Goal: Find specific page/section: Find specific page/section

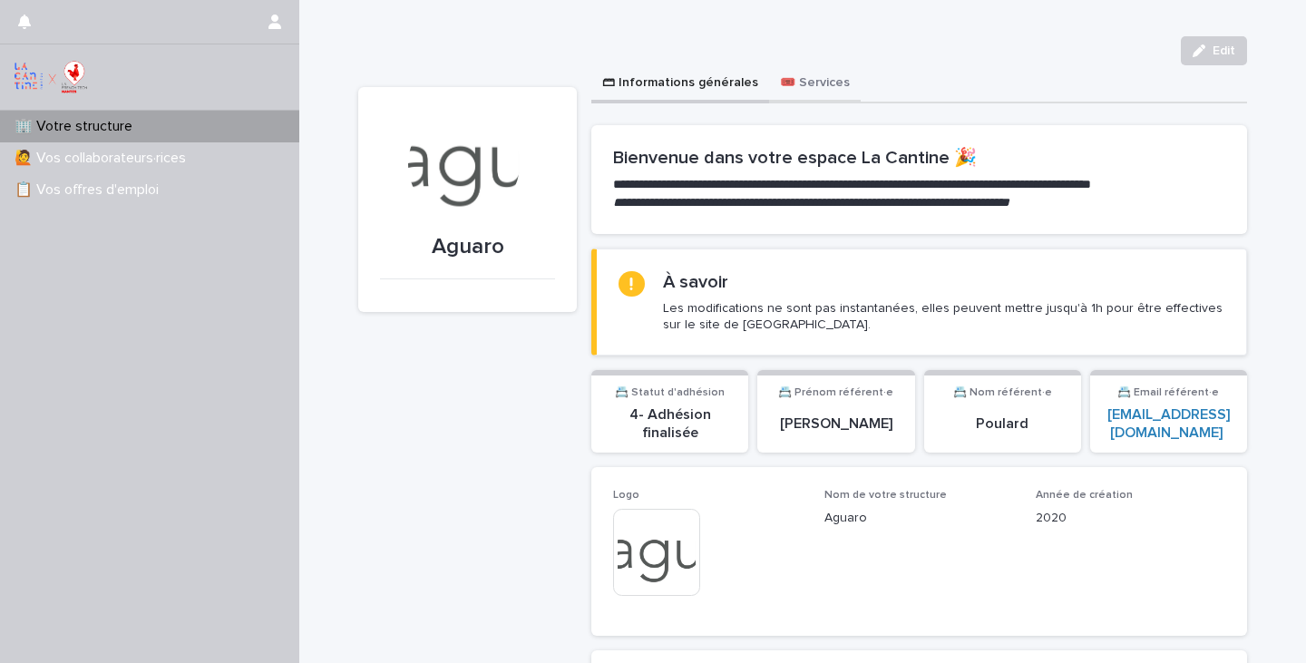
click at [824, 82] on button "🎟️ Services" at bounding box center [815, 84] width 92 height 38
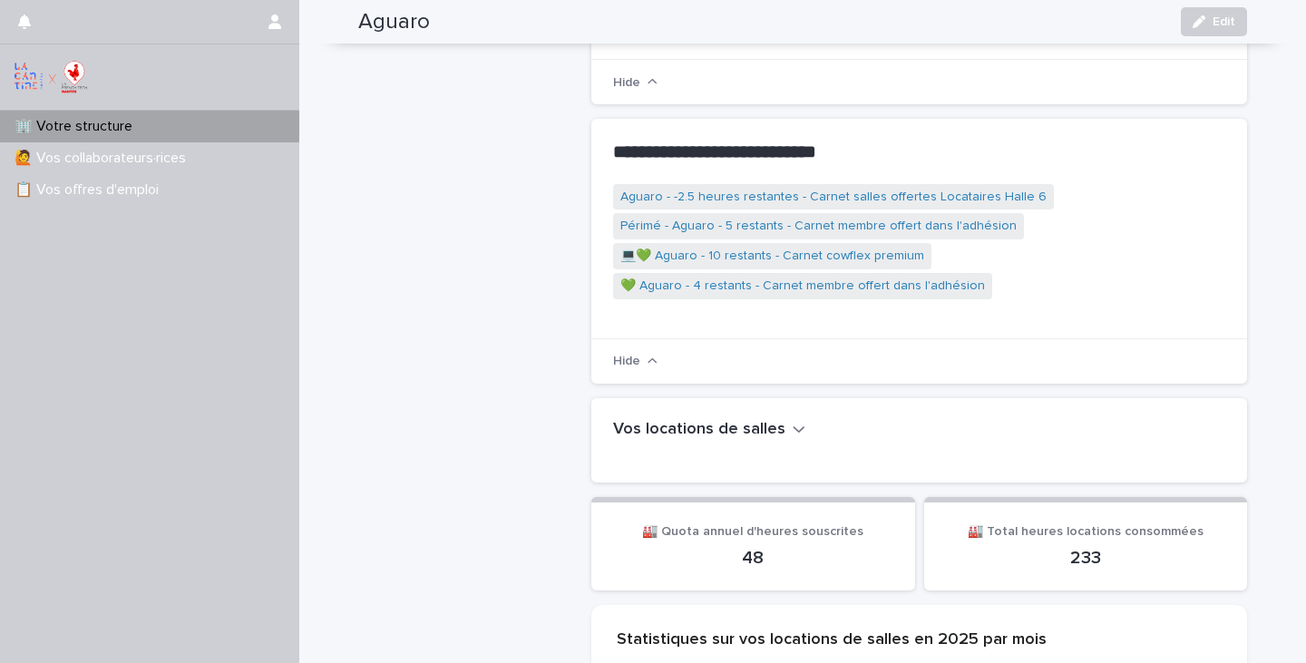
scroll to position [613, 0]
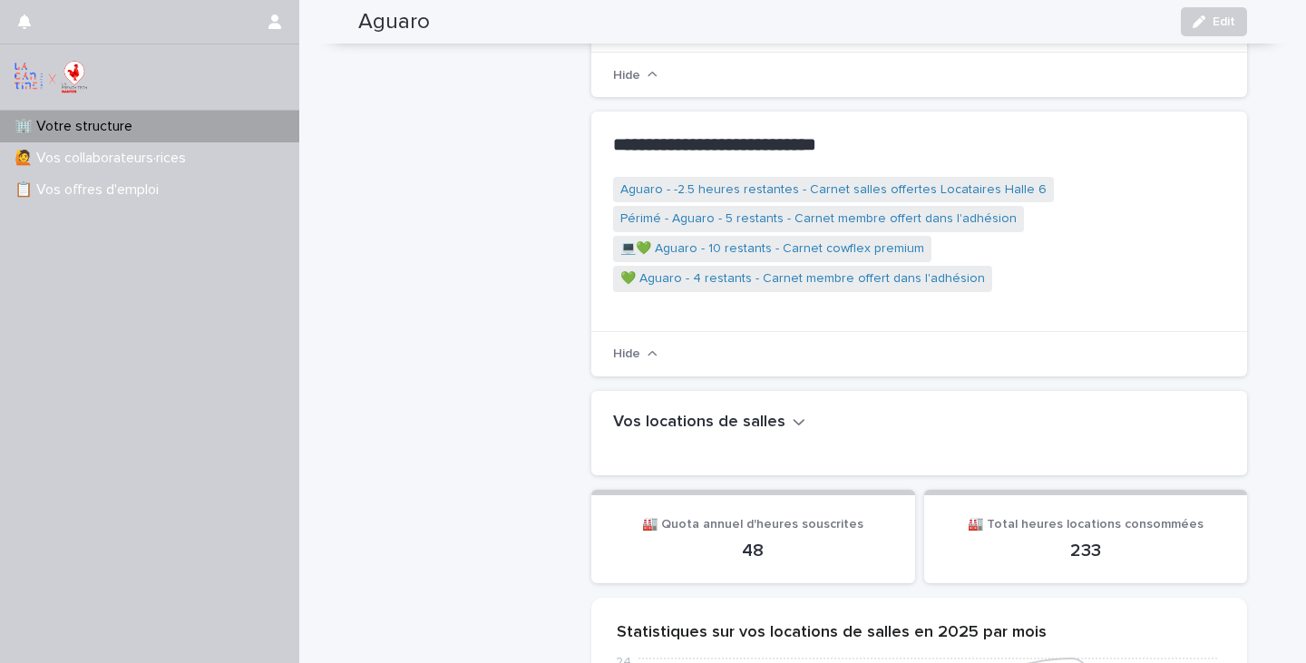
click at [784, 414] on button "Vos locations de salles" at bounding box center [709, 423] width 192 height 20
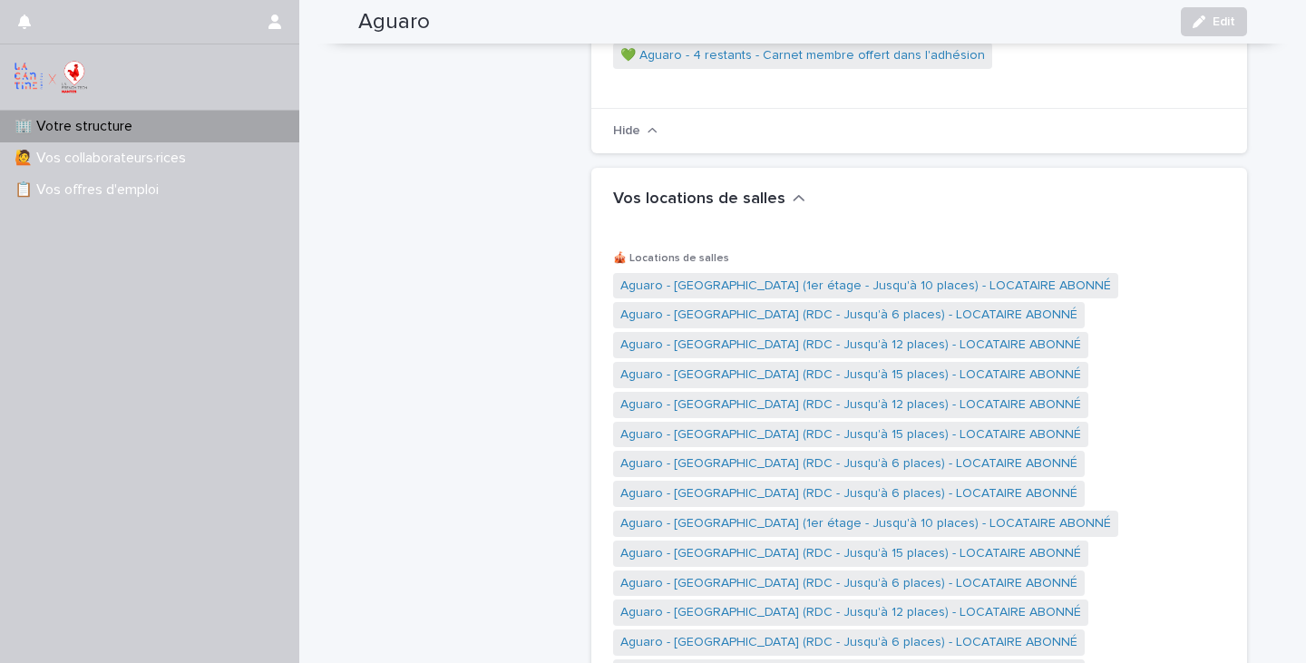
scroll to position [830, 0]
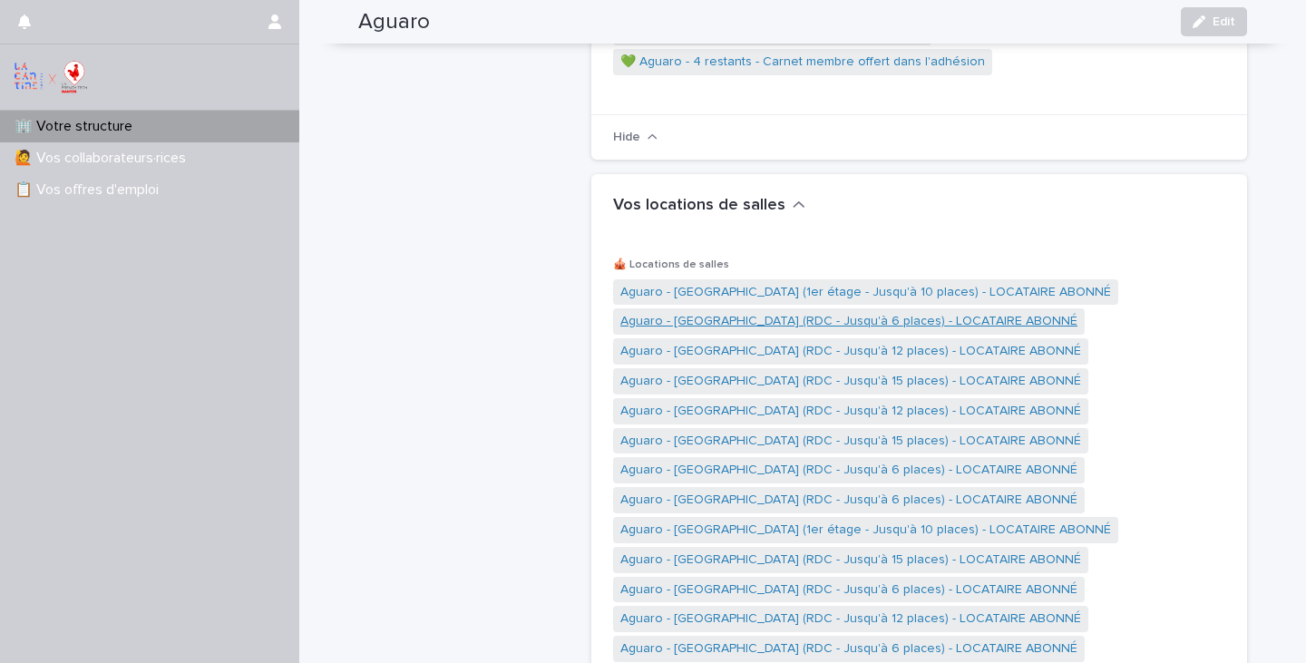
click at [777, 312] on link "Aguaro - [GEOGRAPHIC_DATA] (RDC - Jusqu'à 6 places) - LOCATAIRE ABONNÉ" at bounding box center [848, 321] width 457 height 19
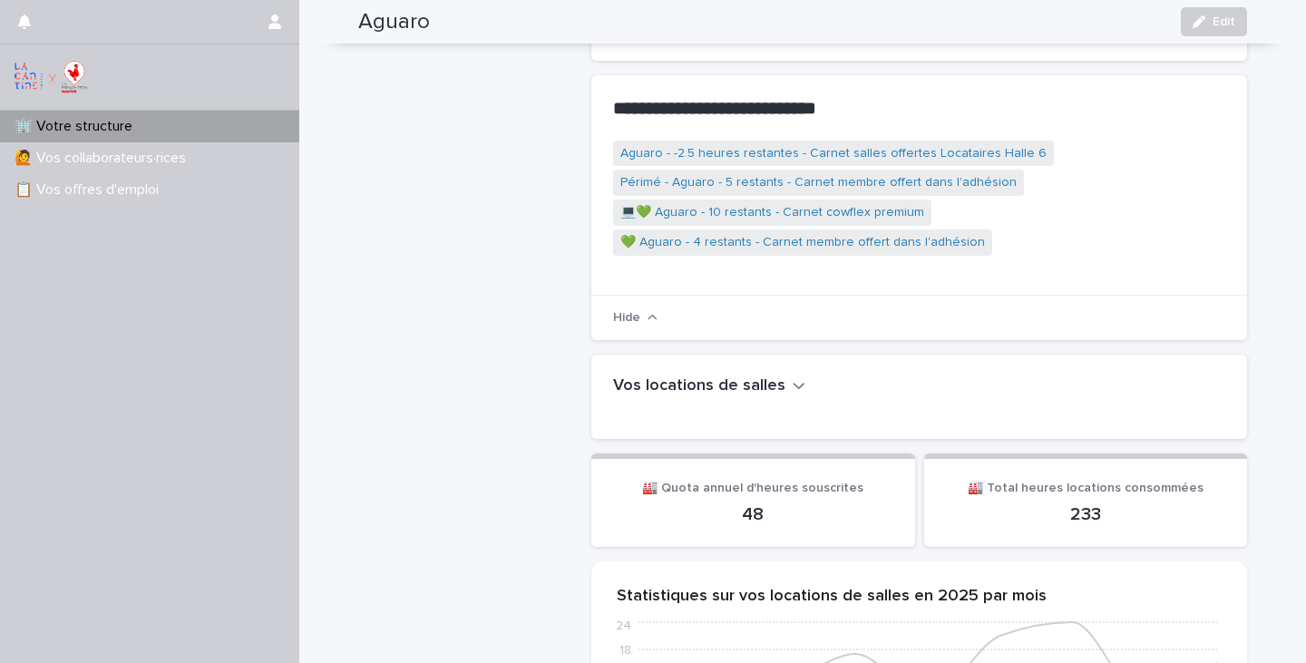
scroll to position [659, 0]
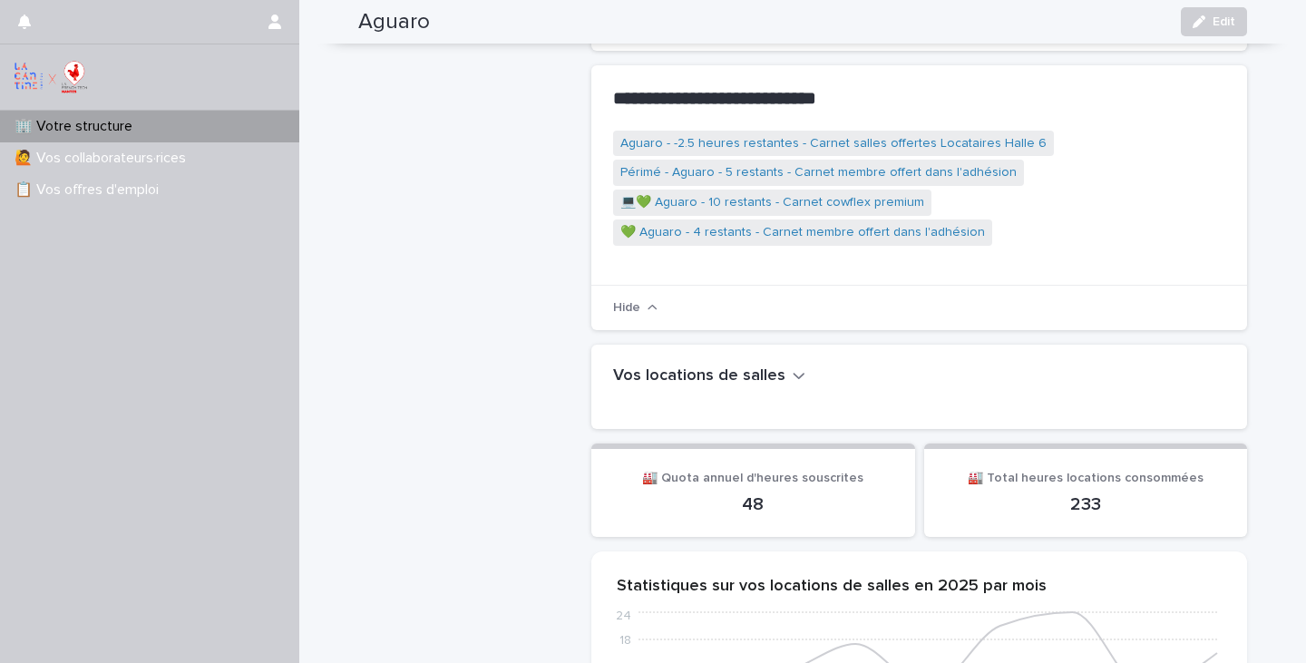
click at [784, 385] on h1 at bounding box center [915, 396] width 605 height 22
click at [775, 366] on h2 "Vos locations de salles" at bounding box center [699, 376] width 172 height 20
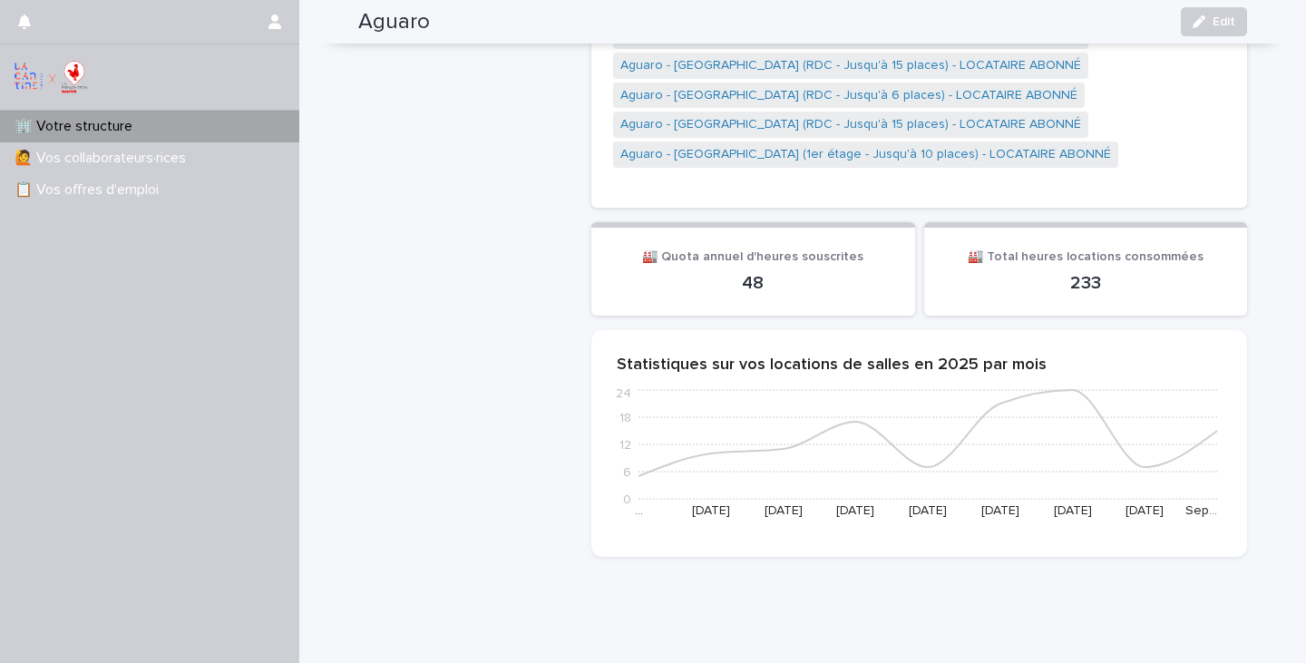
scroll to position [5910, 0]
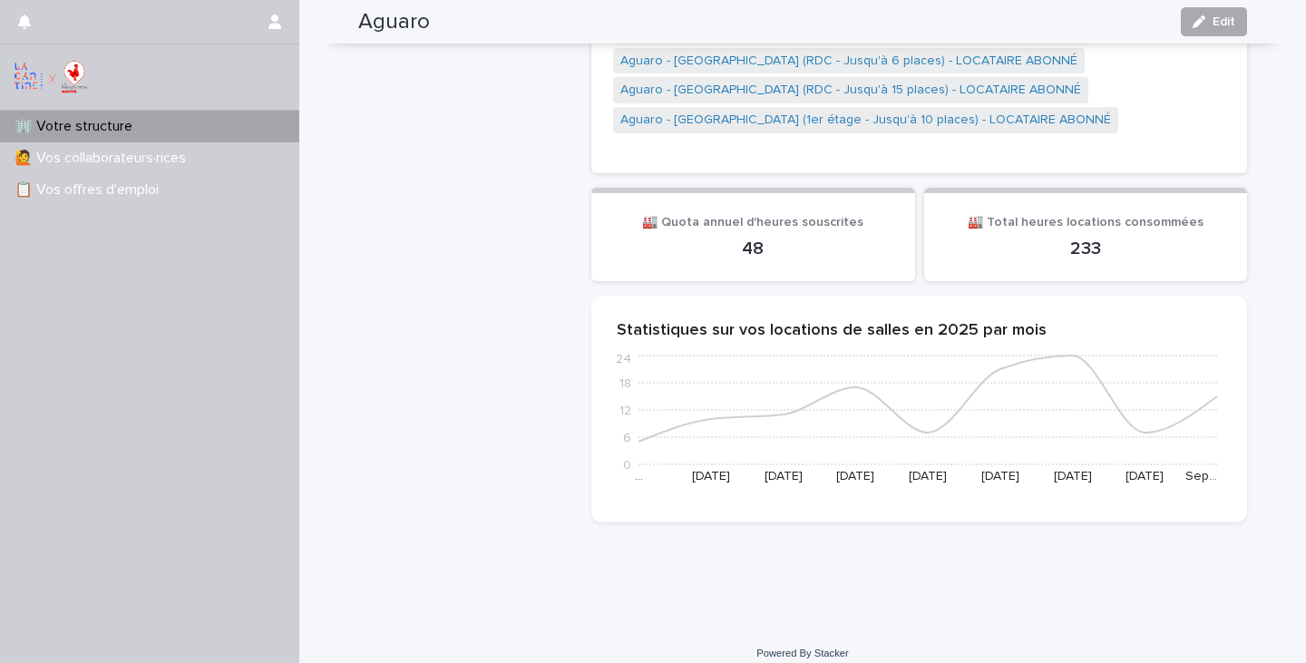
click at [1230, 22] on span "Edit" at bounding box center [1224, 21] width 23 height 13
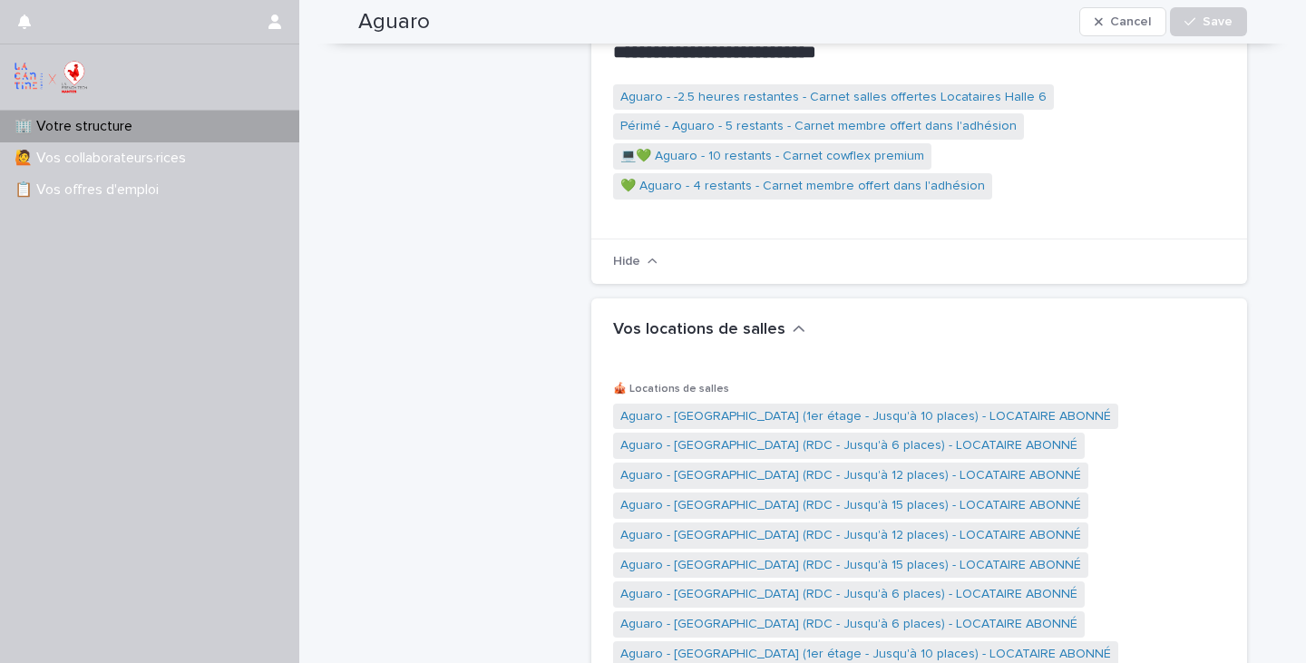
scroll to position [0, 0]
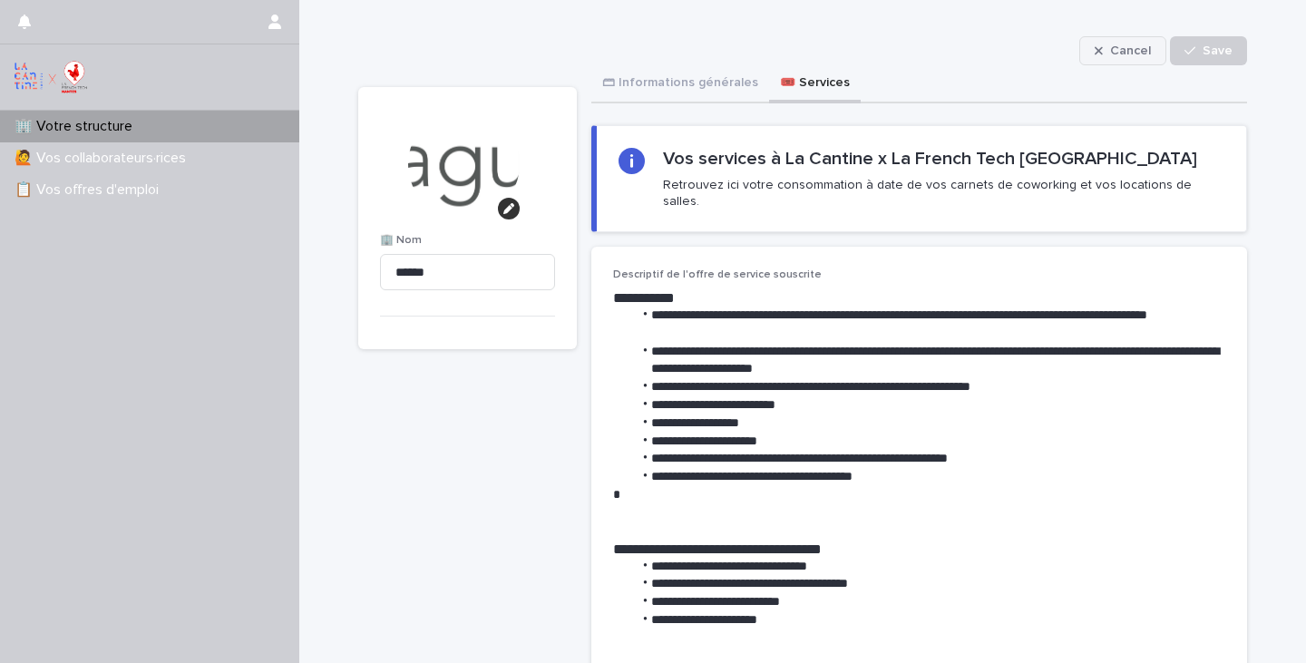
click at [1129, 55] on span "Cancel" at bounding box center [1130, 50] width 41 height 13
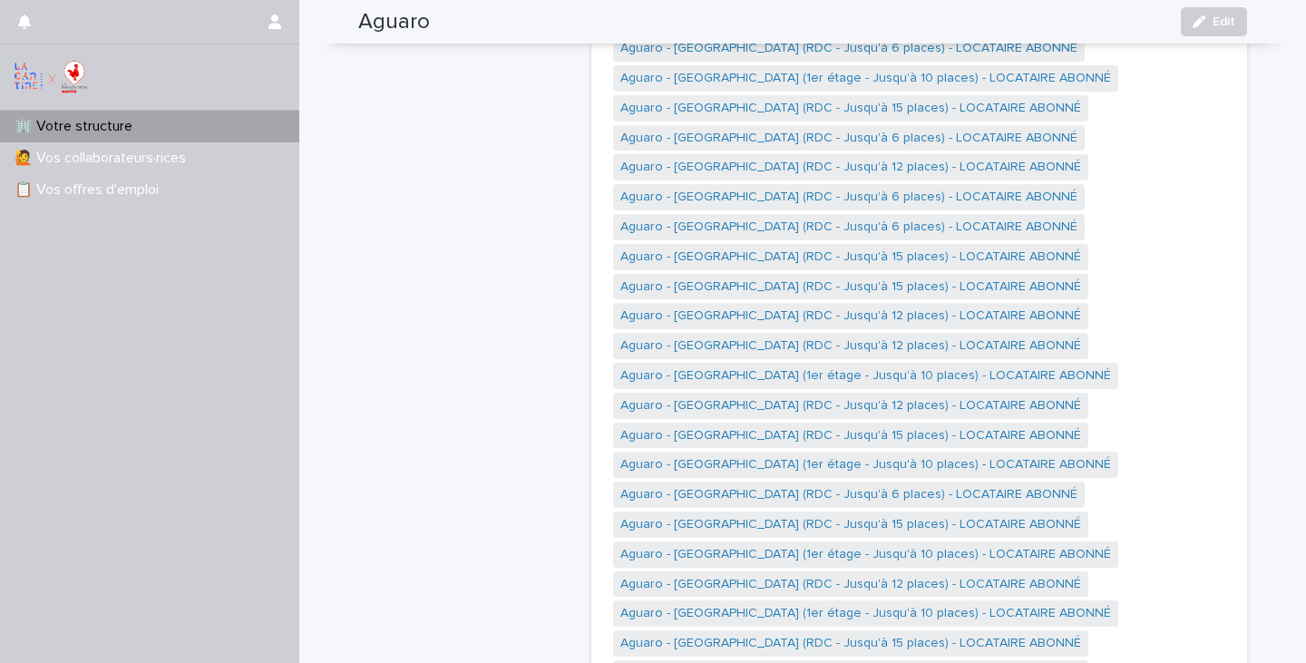
scroll to position [1291, 0]
